Goal: Transaction & Acquisition: Purchase product/service

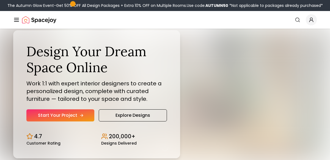
click at [81, 117] on icon "Hero section" at bounding box center [81, 115] width 4 height 4
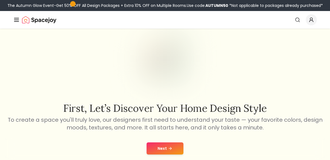
scroll to position [22, 0]
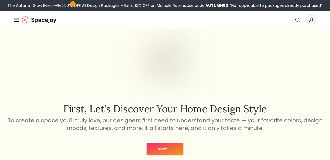
click at [163, 152] on button "Next" at bounding box center [164, 149] width 37 height 12
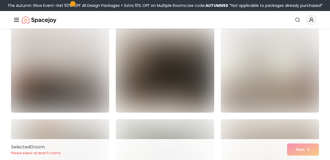
scroll to position [807, 0]
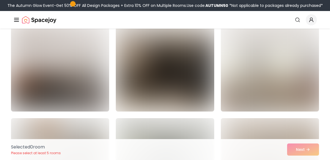
click at [254, 74] on img at bounding box center [269, 67] width 103 height 92
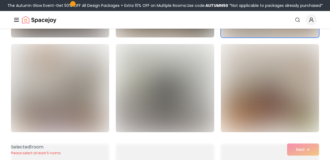
scroll to position [883, 0]
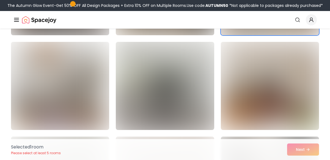
click at [173, 89] on img at bounding box center [164, 86] width 103 height 92
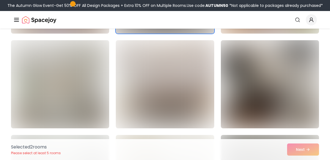
scroll to position [979, 0]
click at [195, 81] on img at bounding box center [164, 84] width 103 height 92
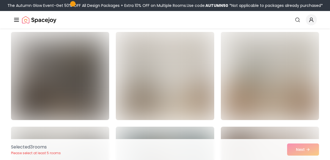
scroll to position [1284, 0]
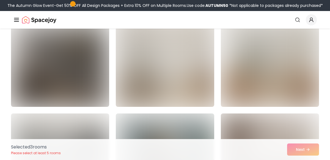
click at [165, 77] on img at bounding box center [164, 62] width 103 height 92
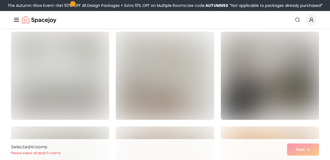
scroll to position [1462, 0]
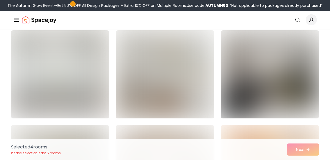
click at [71, 79] on img at bounding box center [60, 74] width 103 height 92
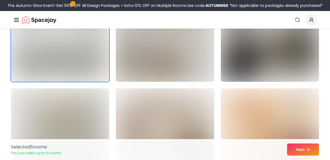
scroll to position [1497, 0]
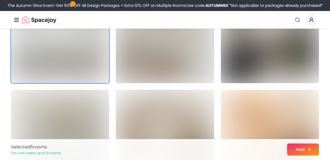
click at [312, 151] on button "Next" at bounding box center [303, 149] width 32 height 12
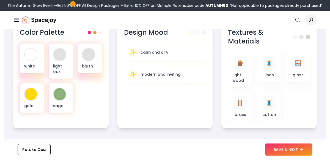
scroll to position [234, 0]
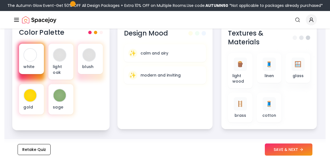
click at [36, 61] on div "white" at bounding box center [31, 59] width 25 height 30
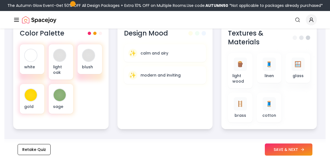
click at [280, 148] on button "SAVE & NEXT" at bounding box center [288, 149] width 48 height 12
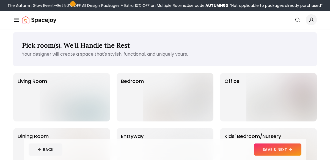
scroll to position [4, 0]
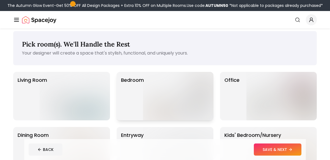
click at [135, 98] on p "Bedroom" at bounding box center [132, 96] width 23 height 40
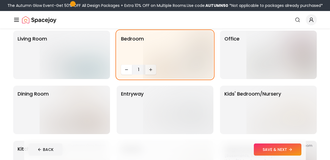
scroll to position [47, 0]
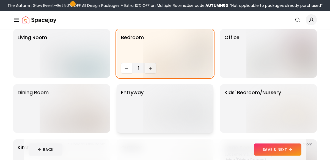
click at [160, 101] on img at bounding box center [178, 108] width 70 height 48
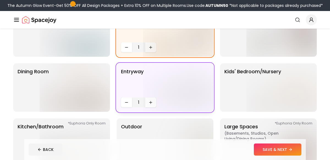
scroll to position [77, 0]
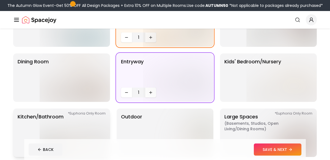
click at [82, 127] on img at bounding box center [75, 132] width 70 height 48
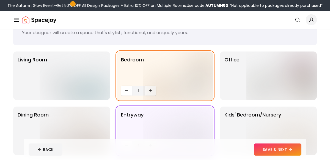
scroll to position [22, 0]
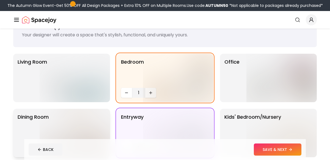
click at [85, 118] on img at bounding box center [75, 132] width 70 height 48
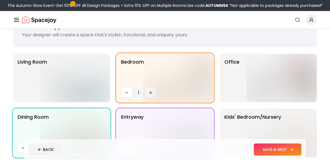
click at [275, 146] on button "SAVE & NEXT" at bounding box center [278, 149] width 48 height 12
